Goal: Task Accomplishment & Management: Use online tool/utility

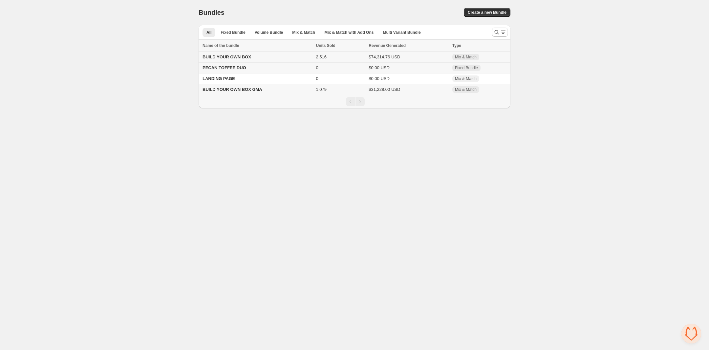
click at [229, 56] on span "BUILD YOUR OWN BOX" at bounding box center [226, 56] width 49 height 5
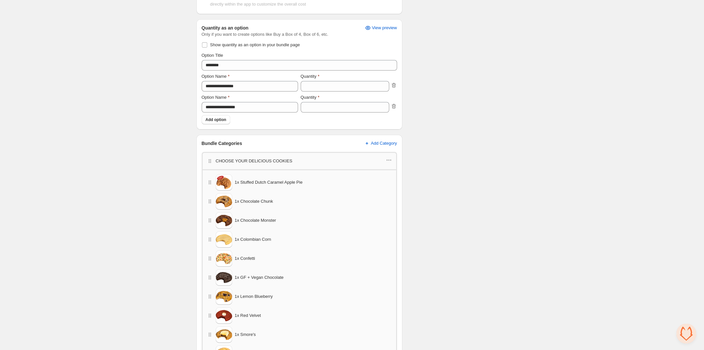
scroll to position [164, 0]
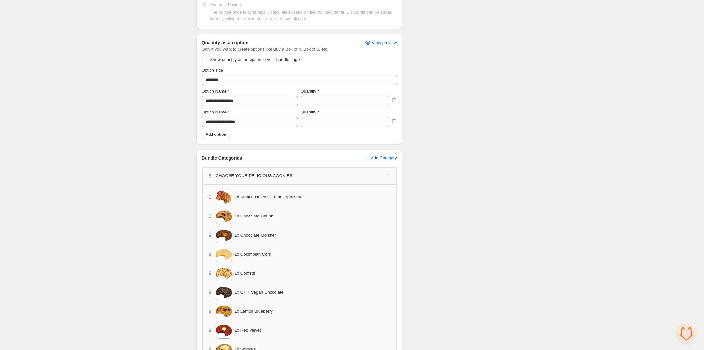
click at [312, 176] on div "CHOOSE YOUR DELICIOUS COOKIES" at bounding box center [300, 176] width 186 height 9
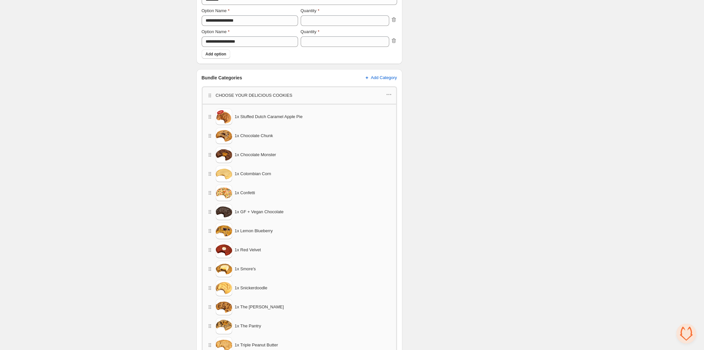
scroll to position [287, 0]
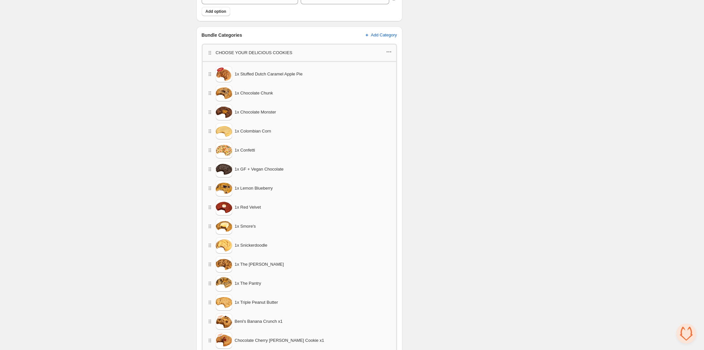
click at [388, 50] on icon "button" at bounding box center [389, 52] width 7 height 7
click at [461, 84] on div "Checklist Status To change the bundle's status to active, please do so on Bundl…" at bounding box center [458, 354] width 100 height 1216
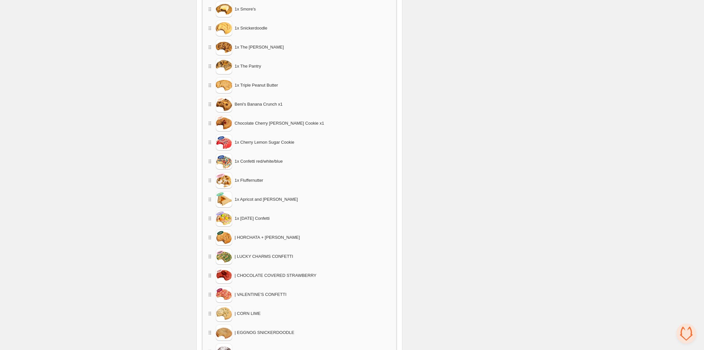
scroll to position [544, 0]
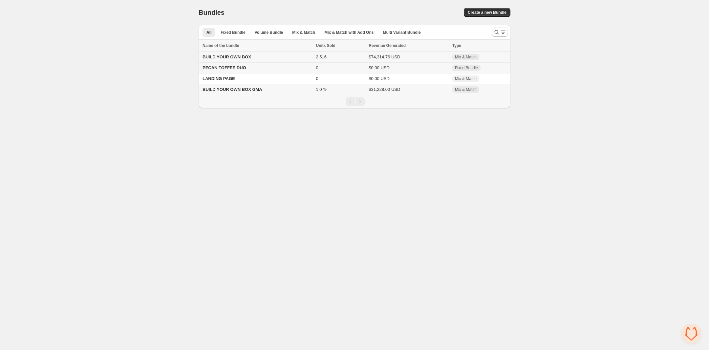
click at [234, 58] on span "BUILD YOUR OWN BOX" at bounding box center [226, 56] width 49 height 5
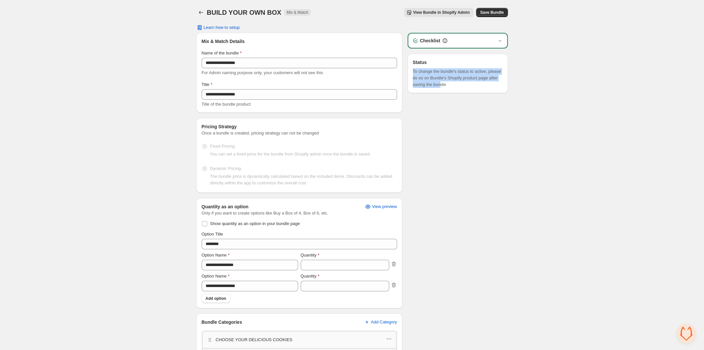
drag, startPoint x: 442, startPoint y: 175, endPoint x: 427, endPoint y: 61, distance: 114.8
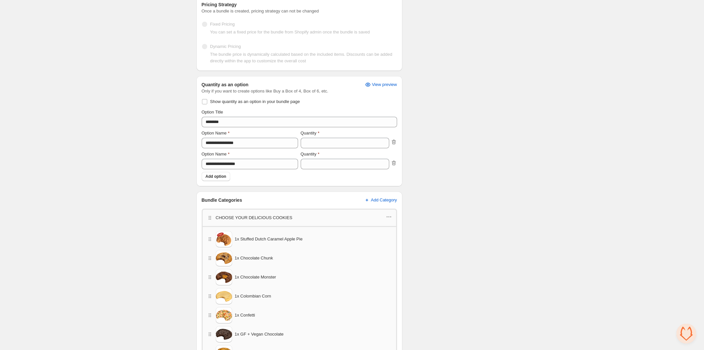
scroll to position [123, 0]
click at [388, 216] on icon "button" at bounding box center [389, 216] width 7 height 7
click at [389, 227] on span "Edit products" at bounding box center [393, 228] width 37 height 7
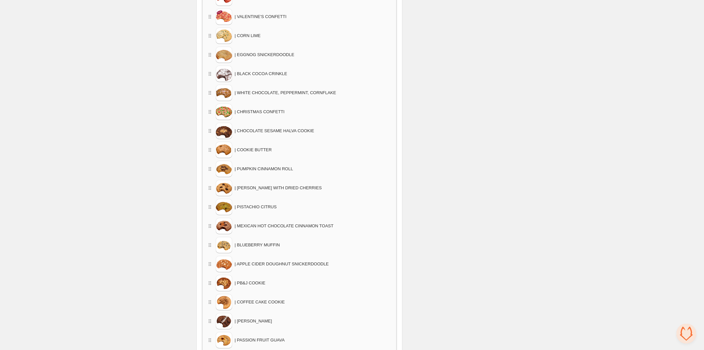
scroll to position [932, 0]
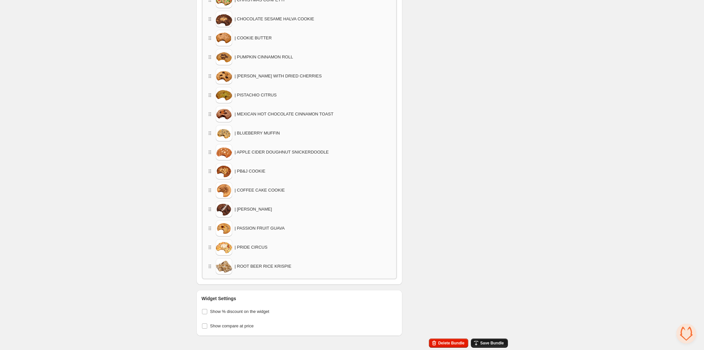
click at [496, 340] on button "Save Bundle" at bounding box center [489, 343] width 37 height 9
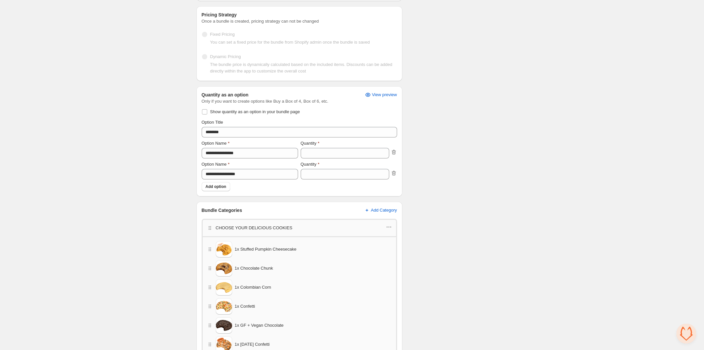
scroll to position [0, 0]
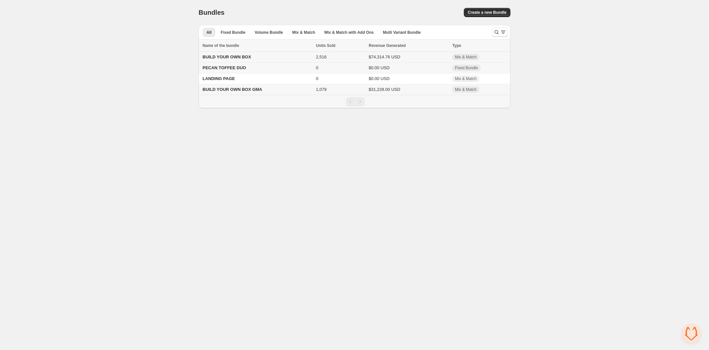
click at [239, 58] on span "BUILD YOUR OWN BOX" at bounding box center [226, 56] width 49 height 5
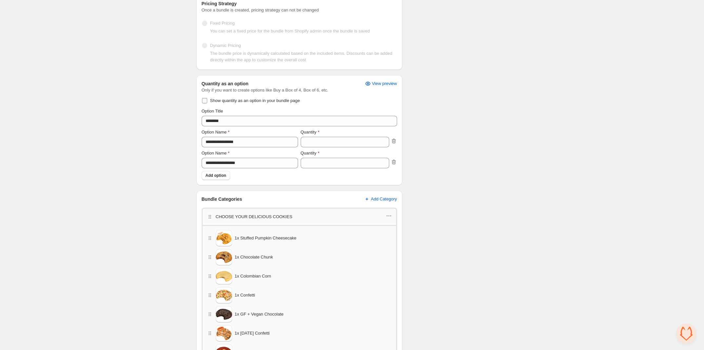
scroll to position [164, 0]
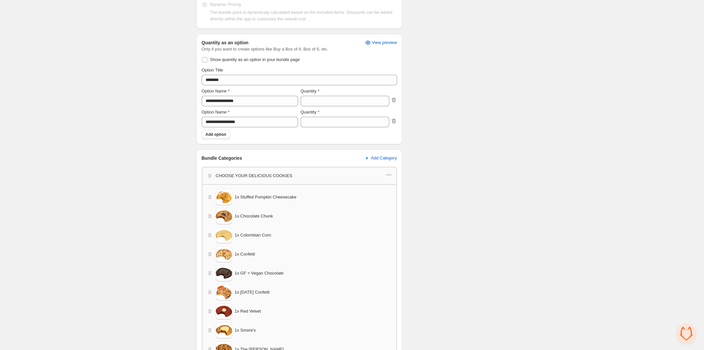
click at [383, 177] on div "CHOOSE YOUR DELICIOUS COOKIES" at bounding box center [300, 176] width 186 height 9
click at [389, 177] on icon "button" at bounding box center [389, 175] width 7 height 7
click at [394, 186] on span "Edit products" at bounding box center [393, 187] width 37 height 7
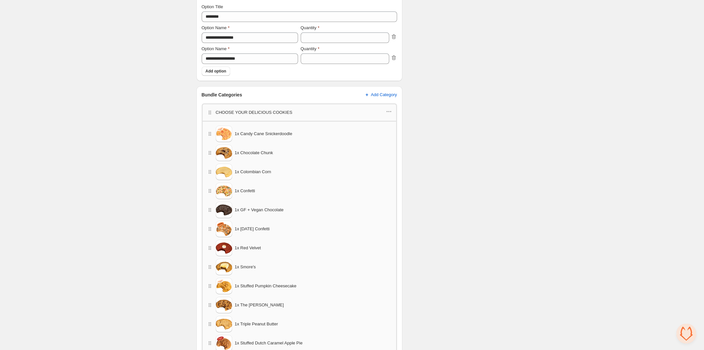
scroll to position [246, 0]
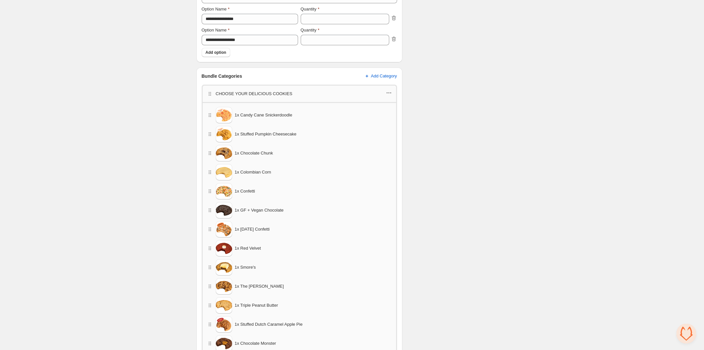
click at [390, 92] on icon "button" at bounding box center [389, 93] width 7 height 7
click at [399, 105] on span "Edit products" at bounding box center [393, 105] width 37 height 7
click at [386, 88] on div "CHOOSE YOUR DELICIOUS COOKIES" at bounding box center [300, 93] width 196 height 17
click at [388, 94] on icon "button" at bounding box center [389, 93] width 7 height 7
click at [398, 105] on span "Edit products" at bounding box center [393, 105] width 37 height 7
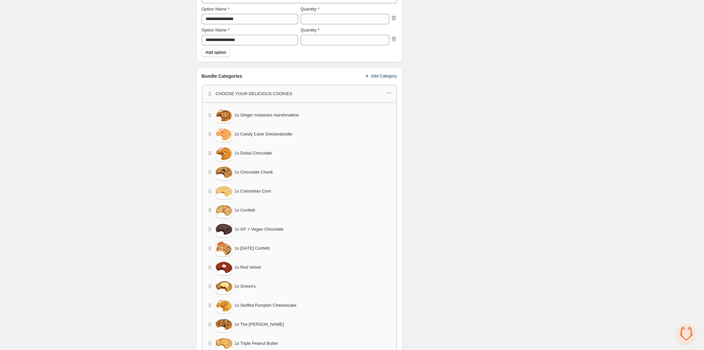
click at [390, 76] on span "Add Category" at bounding box center [384, 76] width 26 height 5
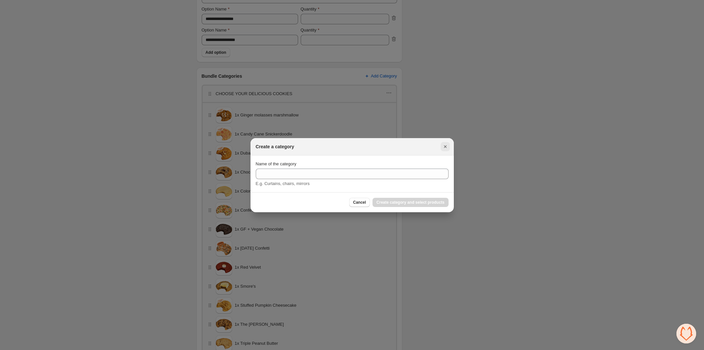
click at [446, 149] on icon "Close" at bounding box center [445, 146] width 7 height 7
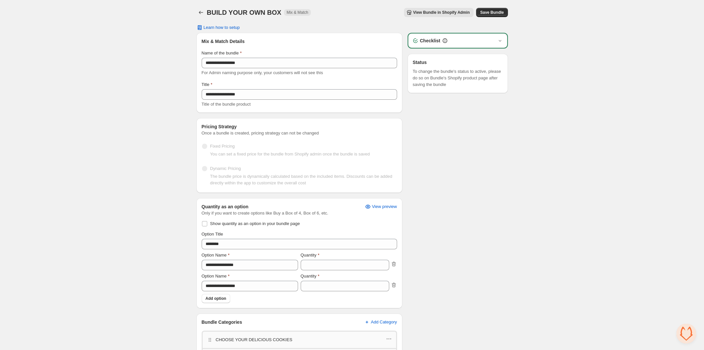
scroll to position [246, 0]
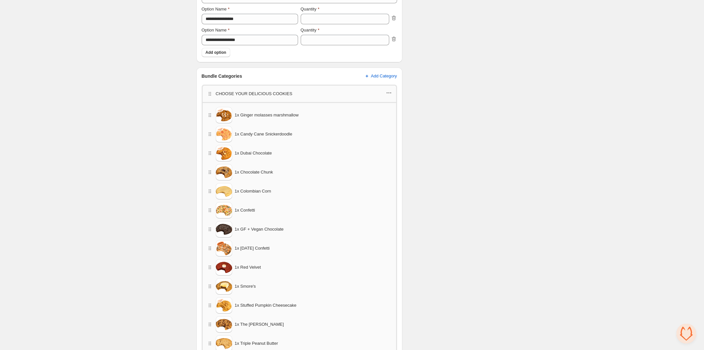
click at [390, 92] on icon "button" at bounding box center [389, 93] width 7 height 7
click at [396, 103] on span "Edit products" at bounding box center [393, 105] width 37 height 7
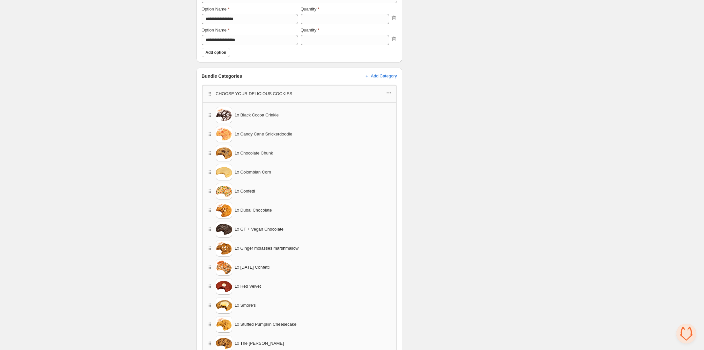
click at [386, 95] on icon "button" at bounding box center [389, 93] width 7 height 7
click at [396, 103] on span "Edit products" at bounding box center [393, 105] width 37 height 7
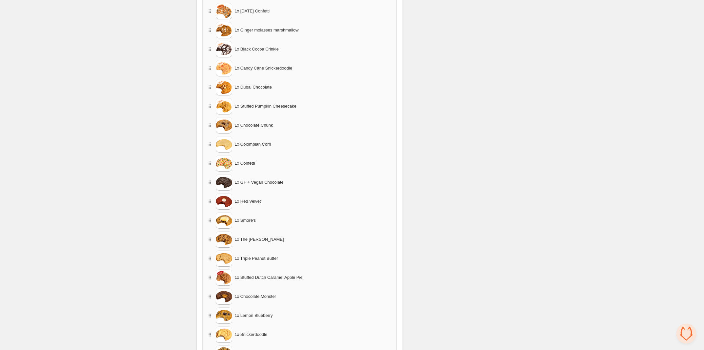
scroll to position [369, 0]
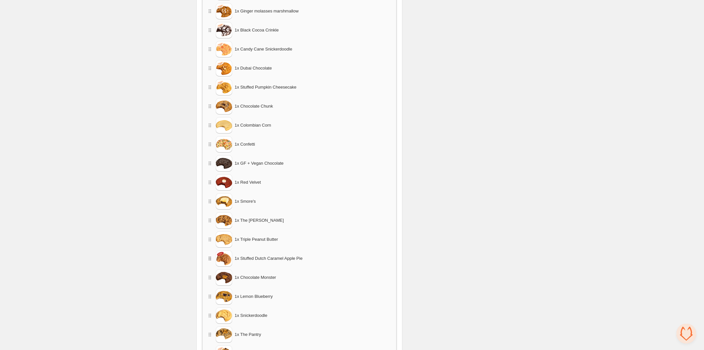
click at [212, 259] on icon "button" at bounding box center [210, 258] width 7 height 7
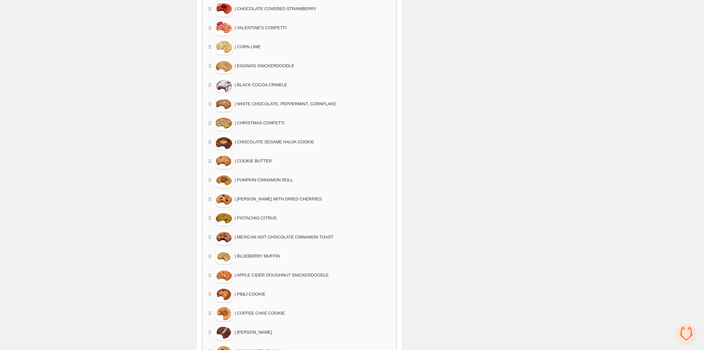
scroll to position [1008, 0]
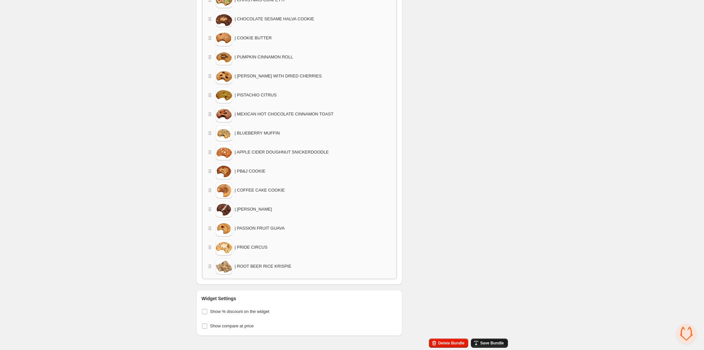
click at [486, 346] on button "Save Bundle" at bounding box center [489, 343] width 37 height 9
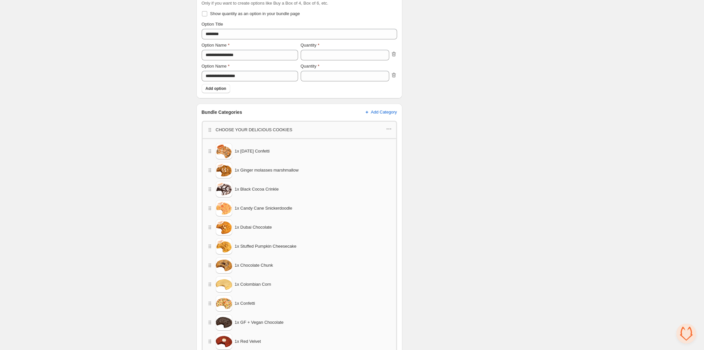
scroll to position [229, 0]
